Goal: Transaction & Acquisition: Obtain resource

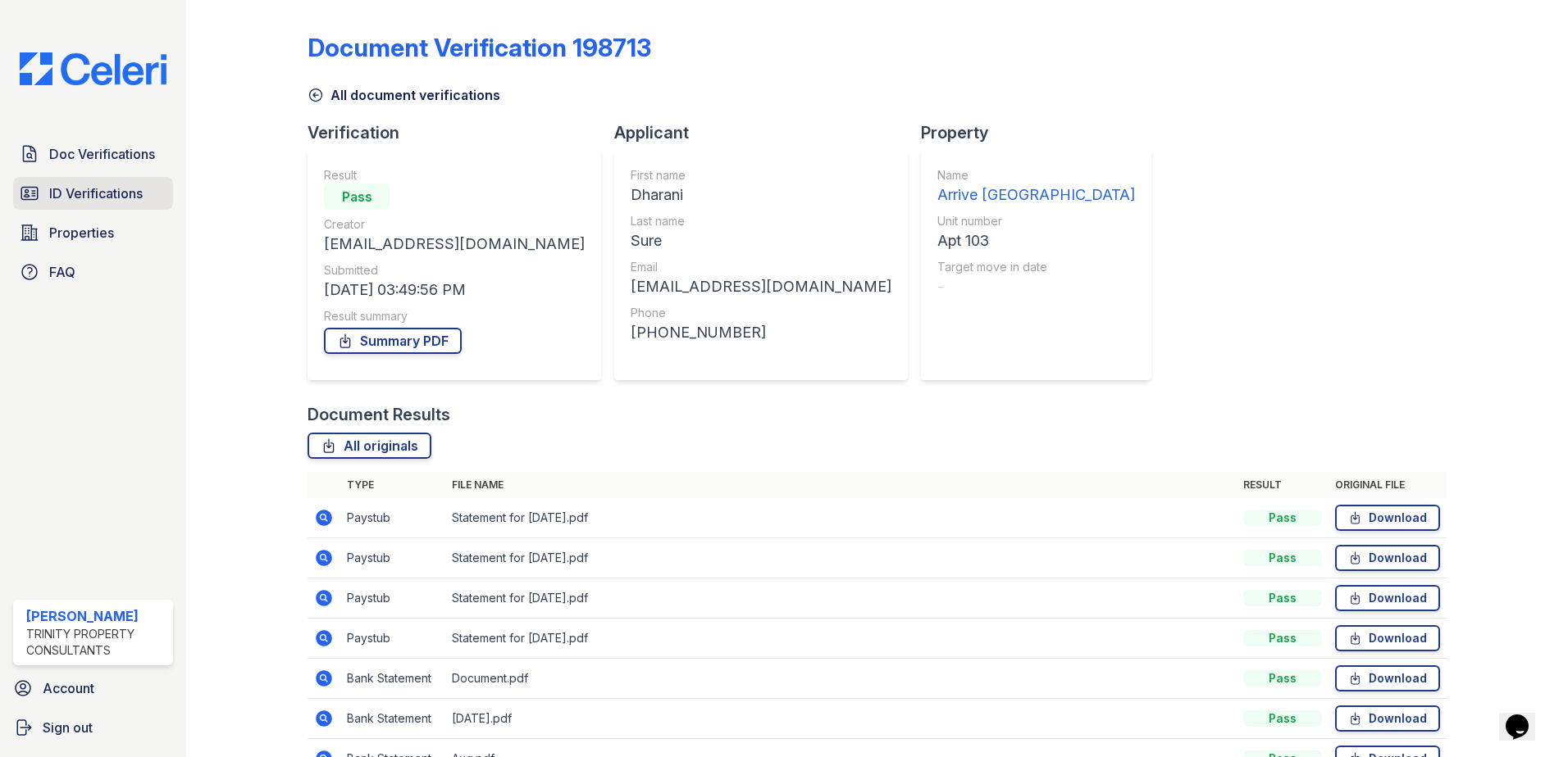
scroll to position [82, 0]
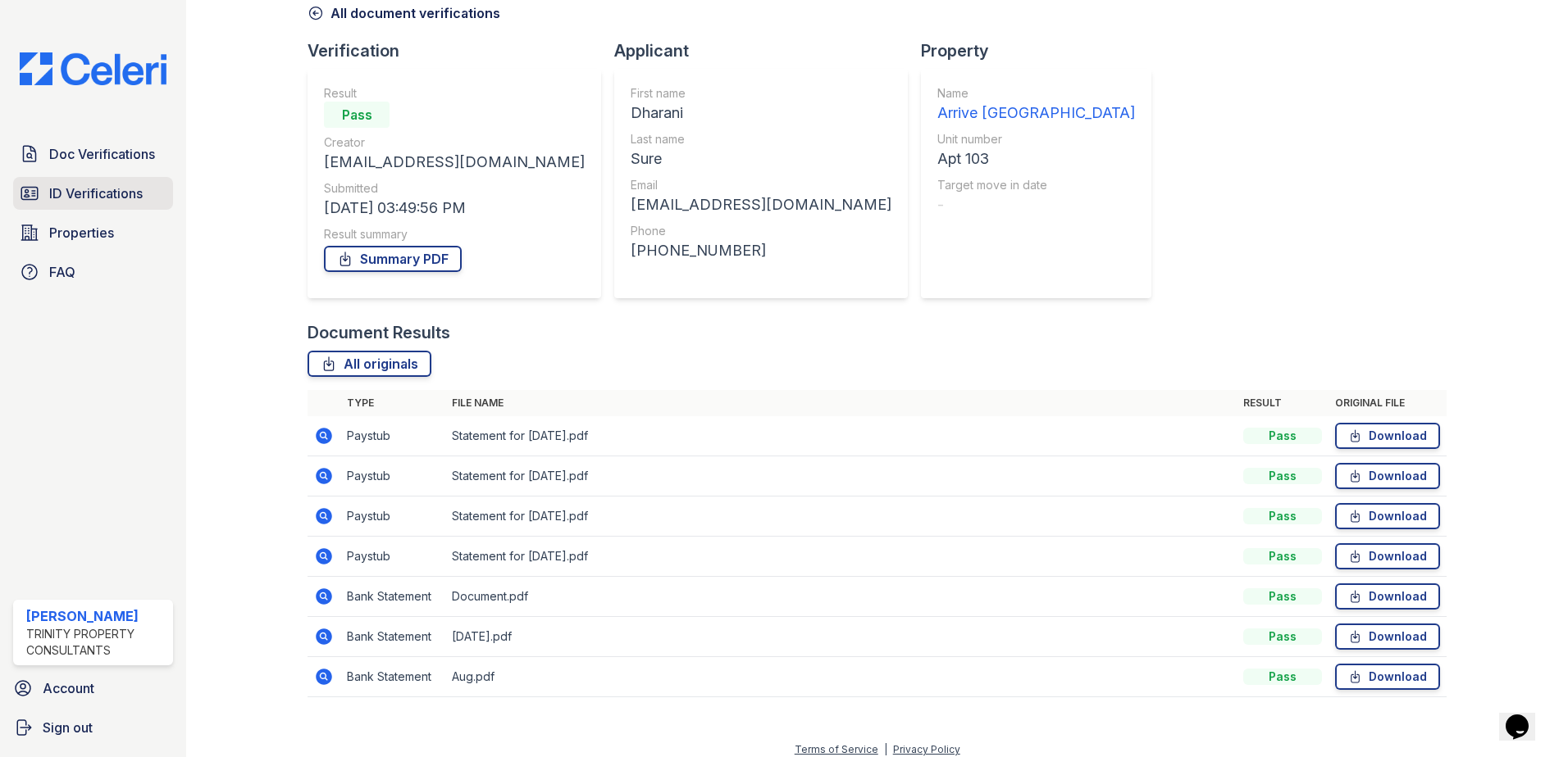
drag, startPoint x: 0, startPoint y: 0, endPoint x: 106, endPoint y: 199, distance: 225.5
click at [106, 199] on span "ID Verifications" at bounding box center [96, 193] width 93 height 20
click at [110, 151] on span "Doc Verifications" at bounding box center [102, 154] width 105 height 20
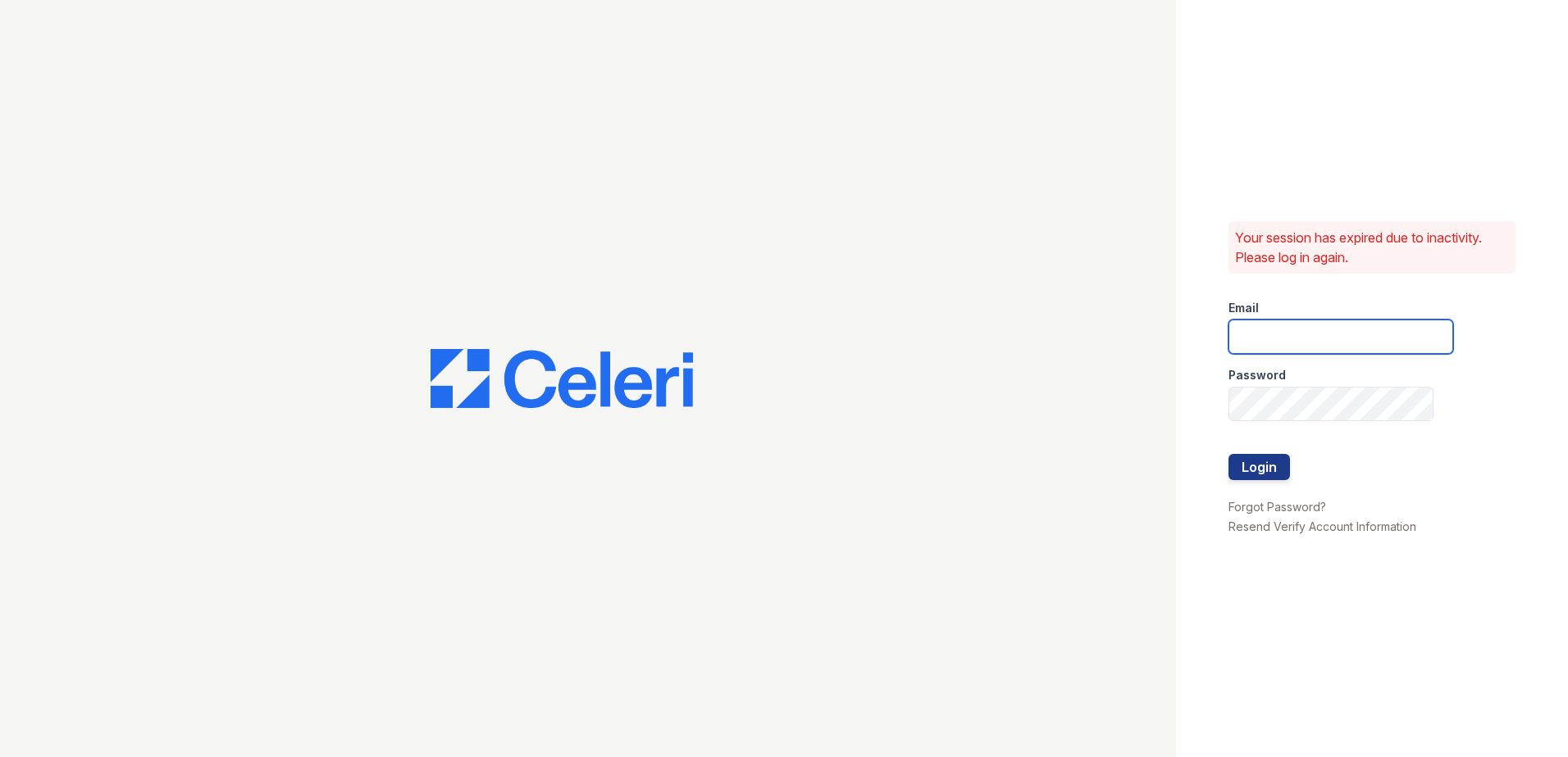
type input "fbarco@trinity-pm.com"
click at [1253, 471] on button "Login" at bounding box center [1259, 467] width 62 height 26
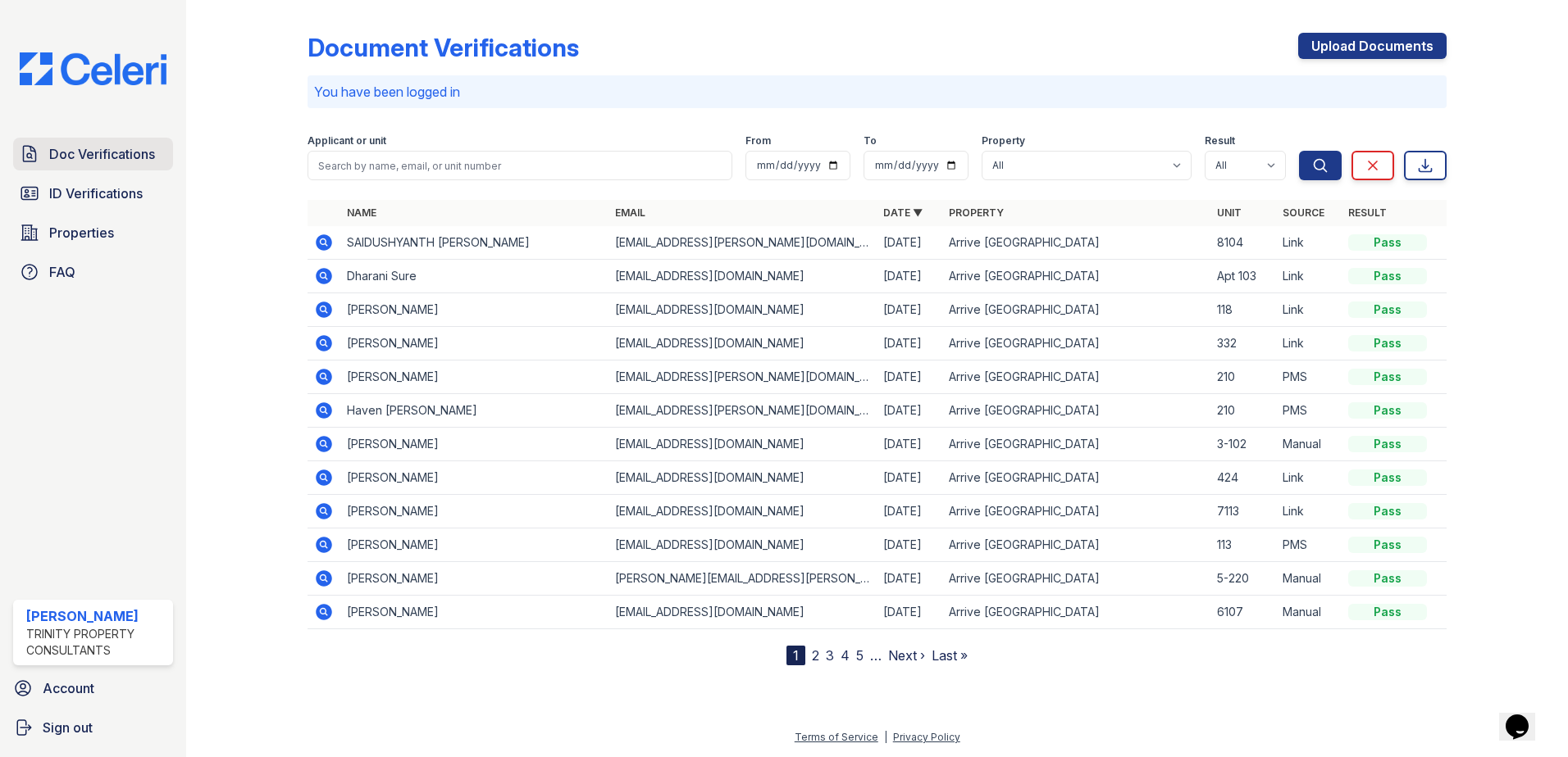
click at [86, 159] on span "Doc Verifications" at bounding box center [102, 154] width 105 height 20
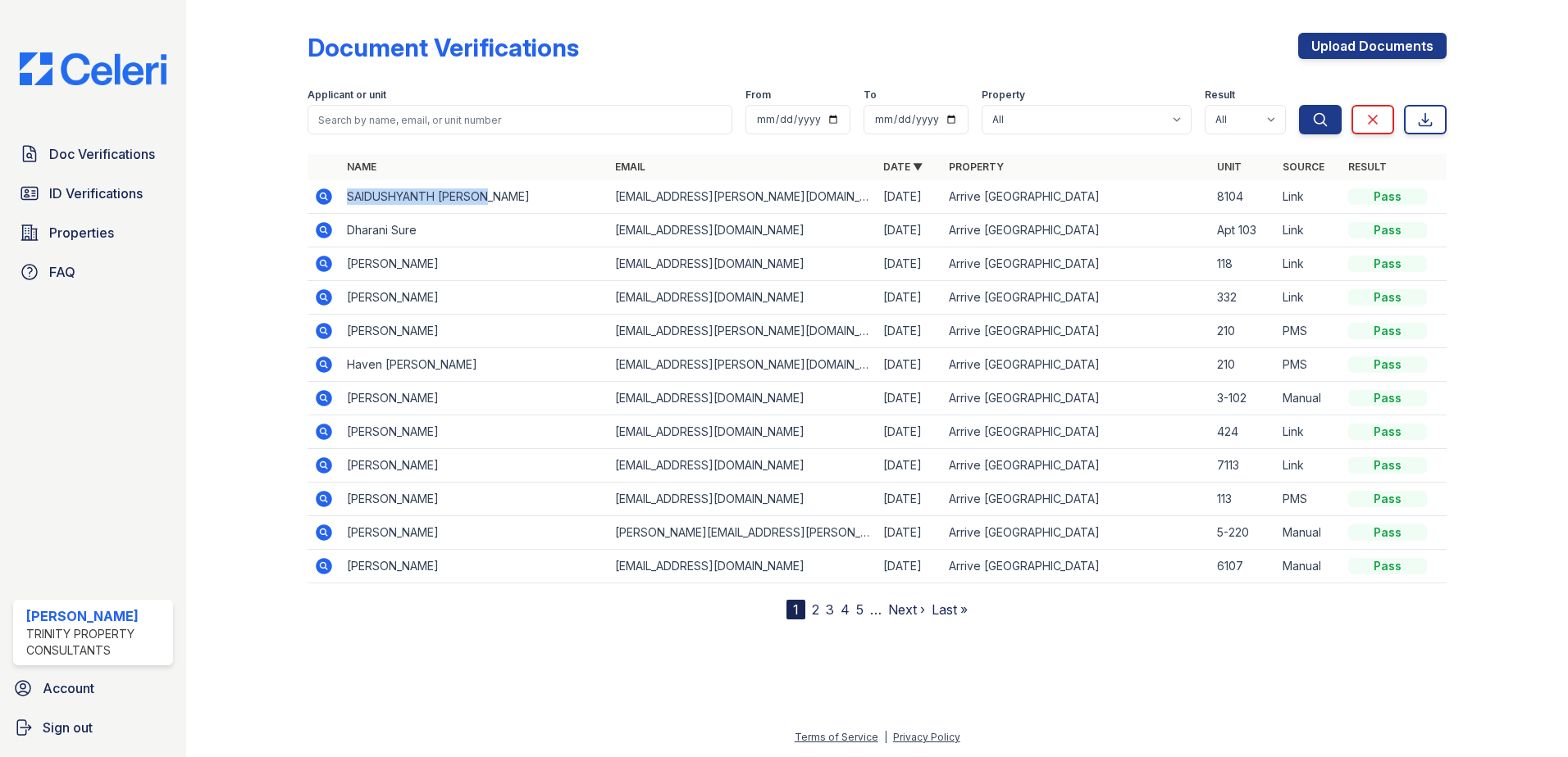
drag, startPoint x: 349, startPoint y: 197, endPoint x: 504, endPoint y: 197, distance: 155.0
click at [504, 197] on td "SAIDUSHYANTH [PERSON_NAME]" at bounding box center [474, 197] width 268 height 34
drag, startPoint x: 504, startPoint y: 197, endPoint x: 476, endPoint y: 198, distance: 28.0
copy td "SAIDUSHYANTH [PERSON_NAME]"
click at [326, 198] on icon at bounding box center [324, 196] width 20 height 20
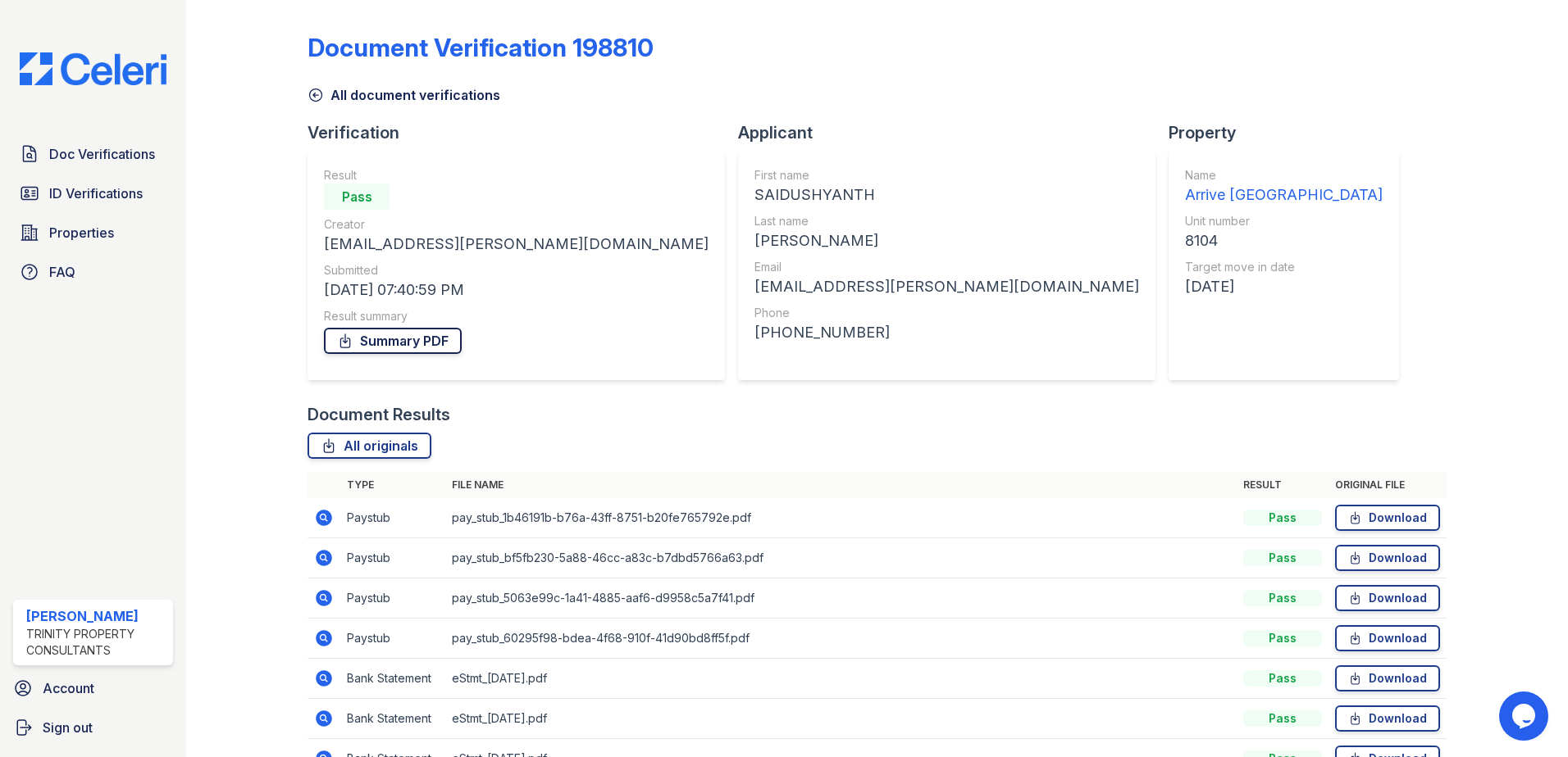
click at [372, 351] on link "Summary PDF" at bounding box center [393, 341] width 138 height 26
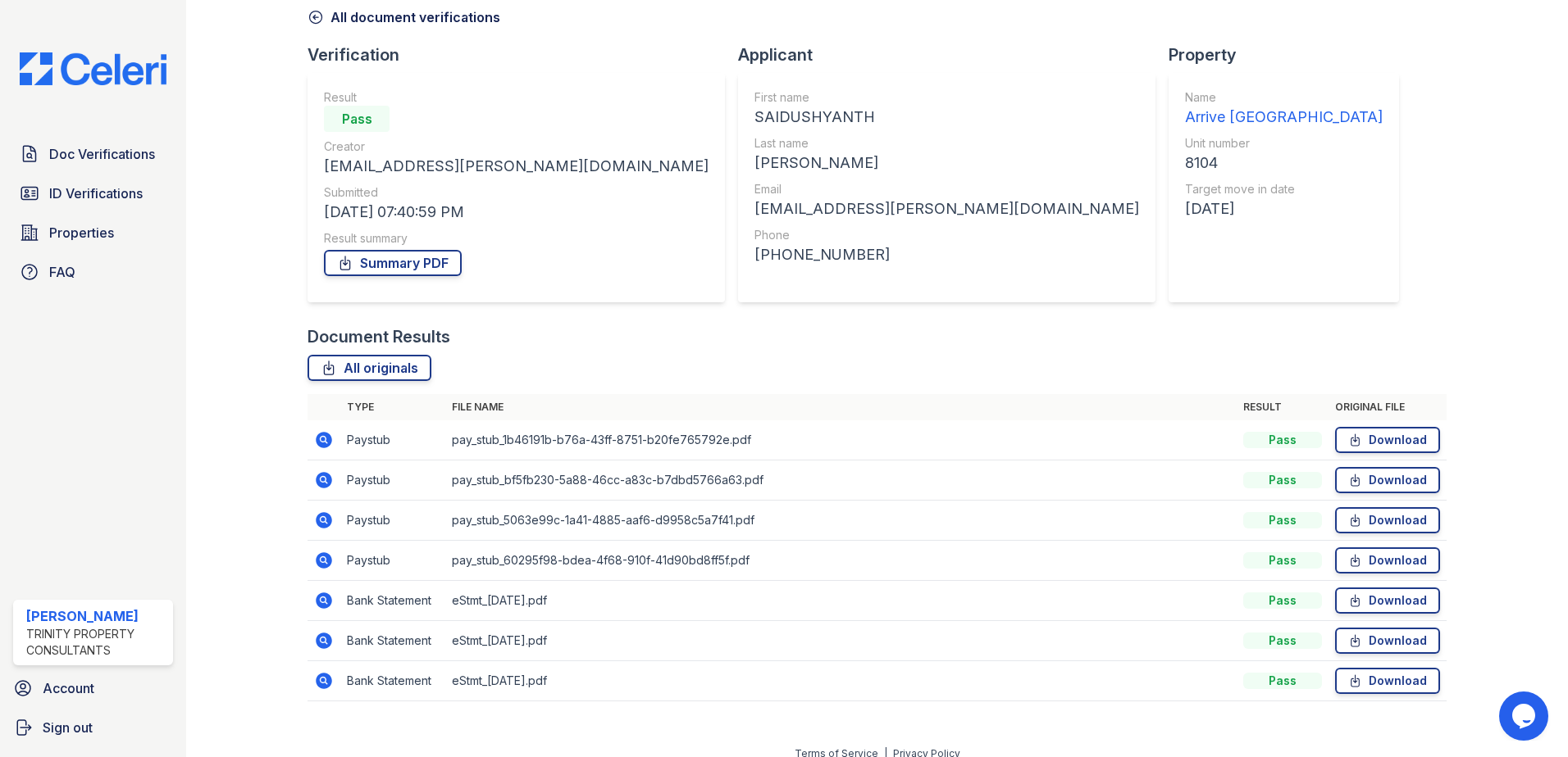
scroll to position [94, 0]
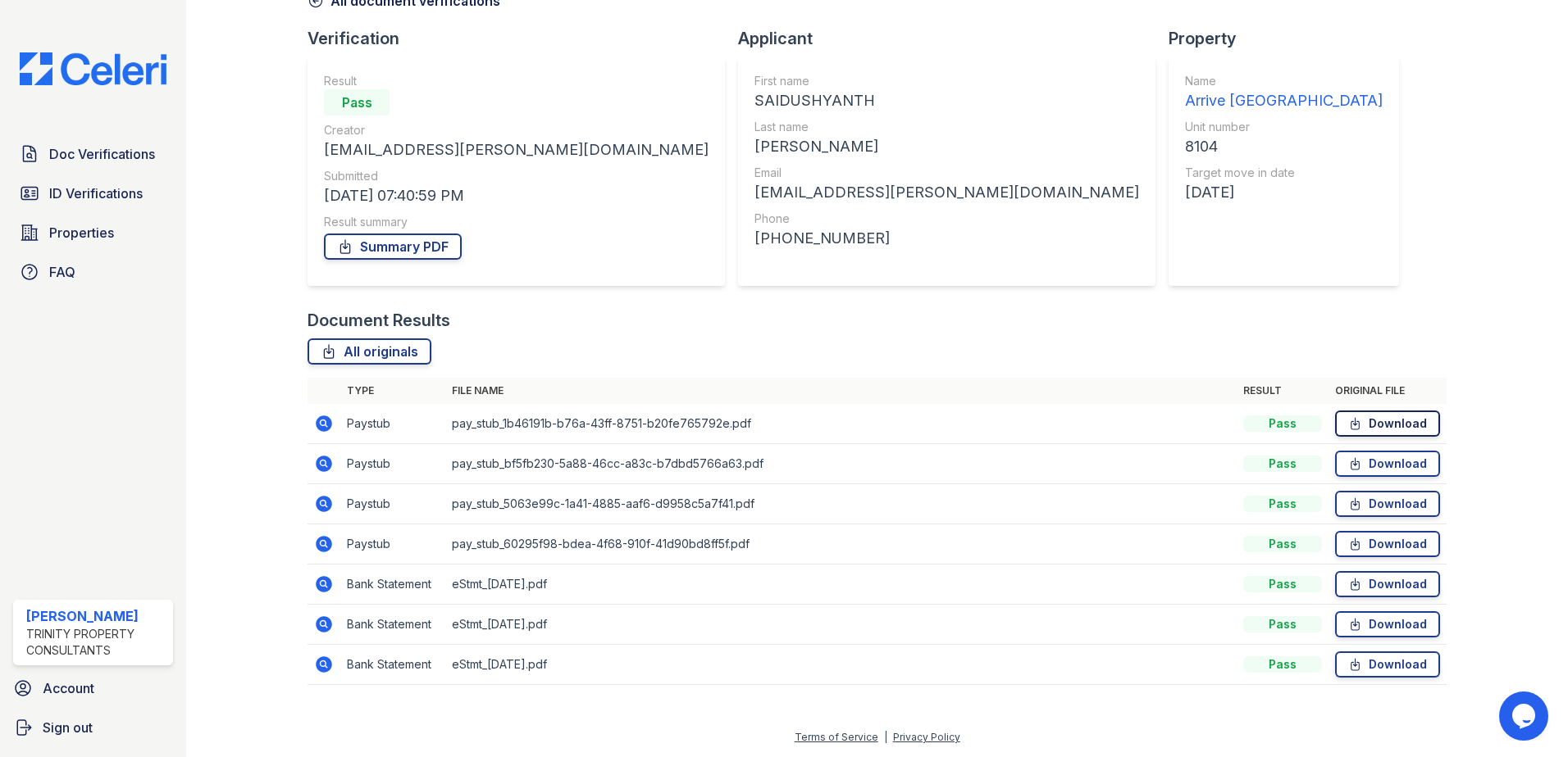
click at [1383, 417] on link "Download" at bounding box center [1387, 423] width 105 height 26
click at [1385, 475] on link "Download" at bounding box center [1387, 464] width 105 height 26
click at [1389, 506] on link "Download" at bounding box center [1387, 504] width 105 height 26
click at [1388, 546] on link "Download" at bounding box center [1387, 544] width 105 height 26
click at [1397, 590] on link "Download" at bounding box center [1387, 585] width 105 height 26
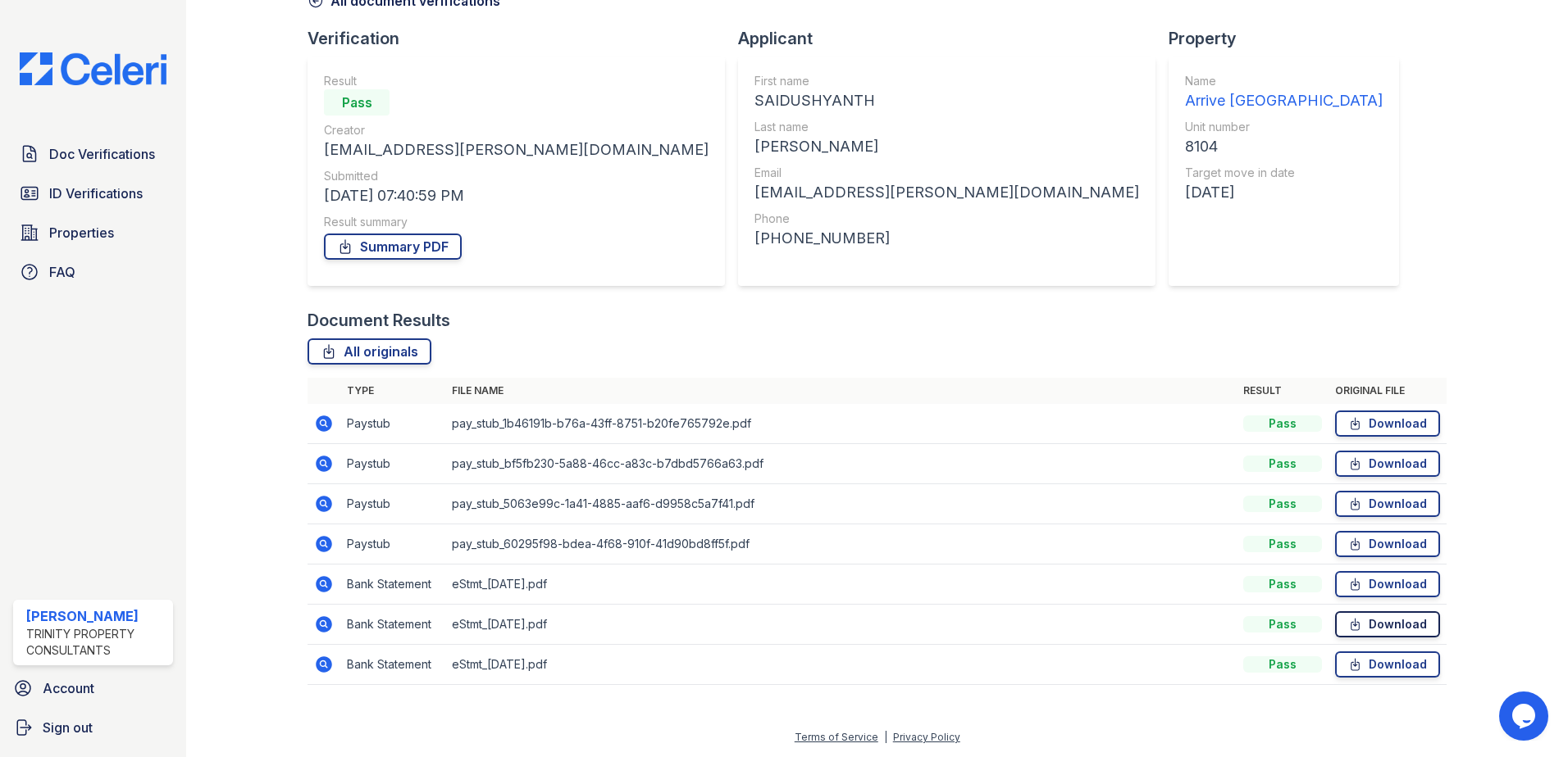
click at [1398, 622] on link "Download" at bounding box center [1387, 625] width 105 height 26
click at [1379, 663] on link "Download" at bounding box center [1387, 665] width 105 height 26
